Goal: Browse casually: Explore the website without a specific task or goal

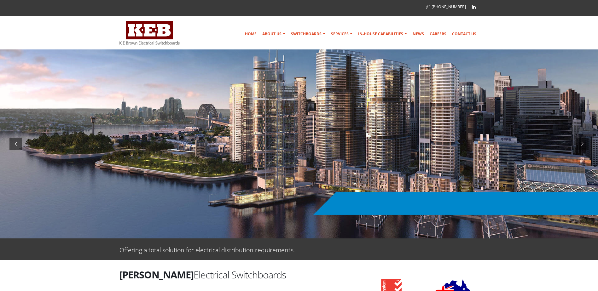
click at [272, 138] on div at bounding box center [299, 143] width 598 height 189
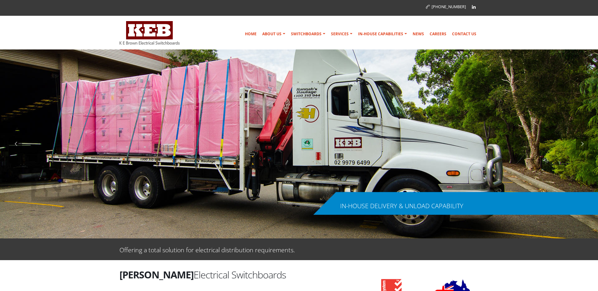
click at [272, 137] on div at bounding box center [299, 143] width 598 height 189
click at [464, 138] on div at bounding box center [299, 143] width 598 height 189
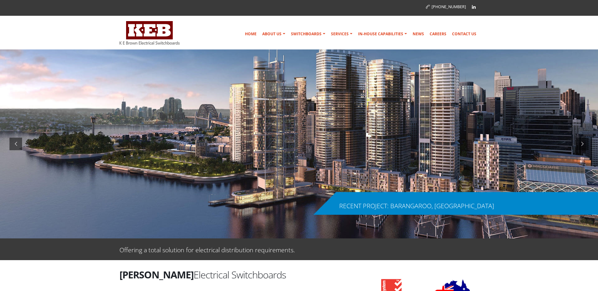
click at [319, 138] on div at bounding box center [299, 143] width 598 height 189
click at [345, 137] on div at bounding box center [299, 143] width 598 height 189
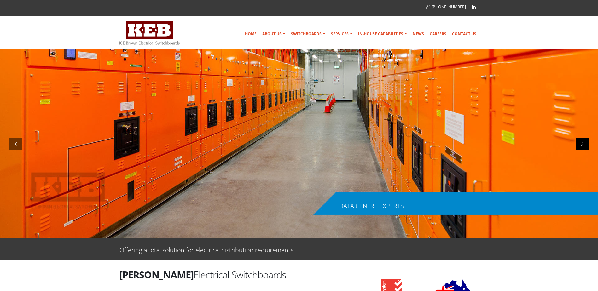
click at [585, 145] on div at bounding box center [582, 144] width 13 height 13
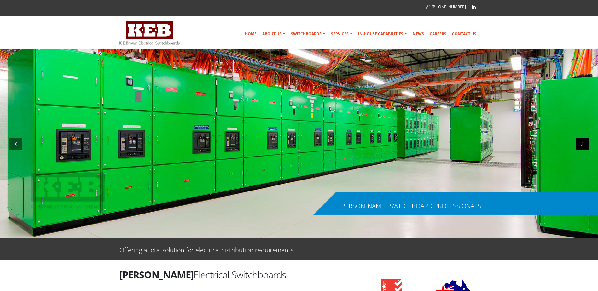
click at [581, 143] on div at bounding box center [582, 144] width 13 height 13
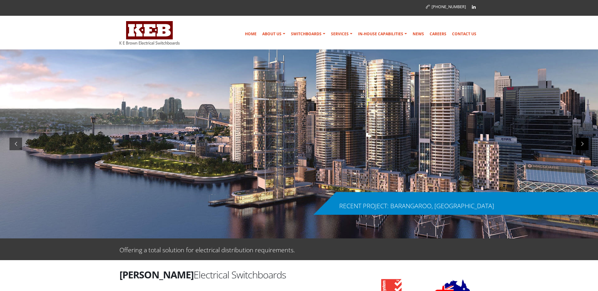
click at [580, 143] on div at bounding box center [582, 144] width 13 height 13
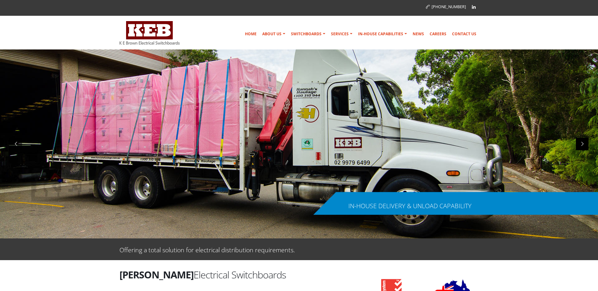
click at [581, 145] on div at bounding box center [582, 144] width 13 height 13
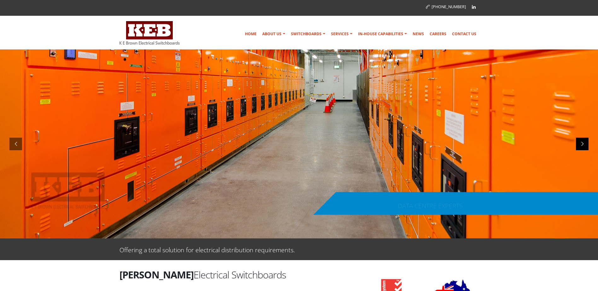
click at [581, 144] on div at bounding box center [582, 144] width 13 height 13
